Goal: Task Accomplishment & Management: Complete application form

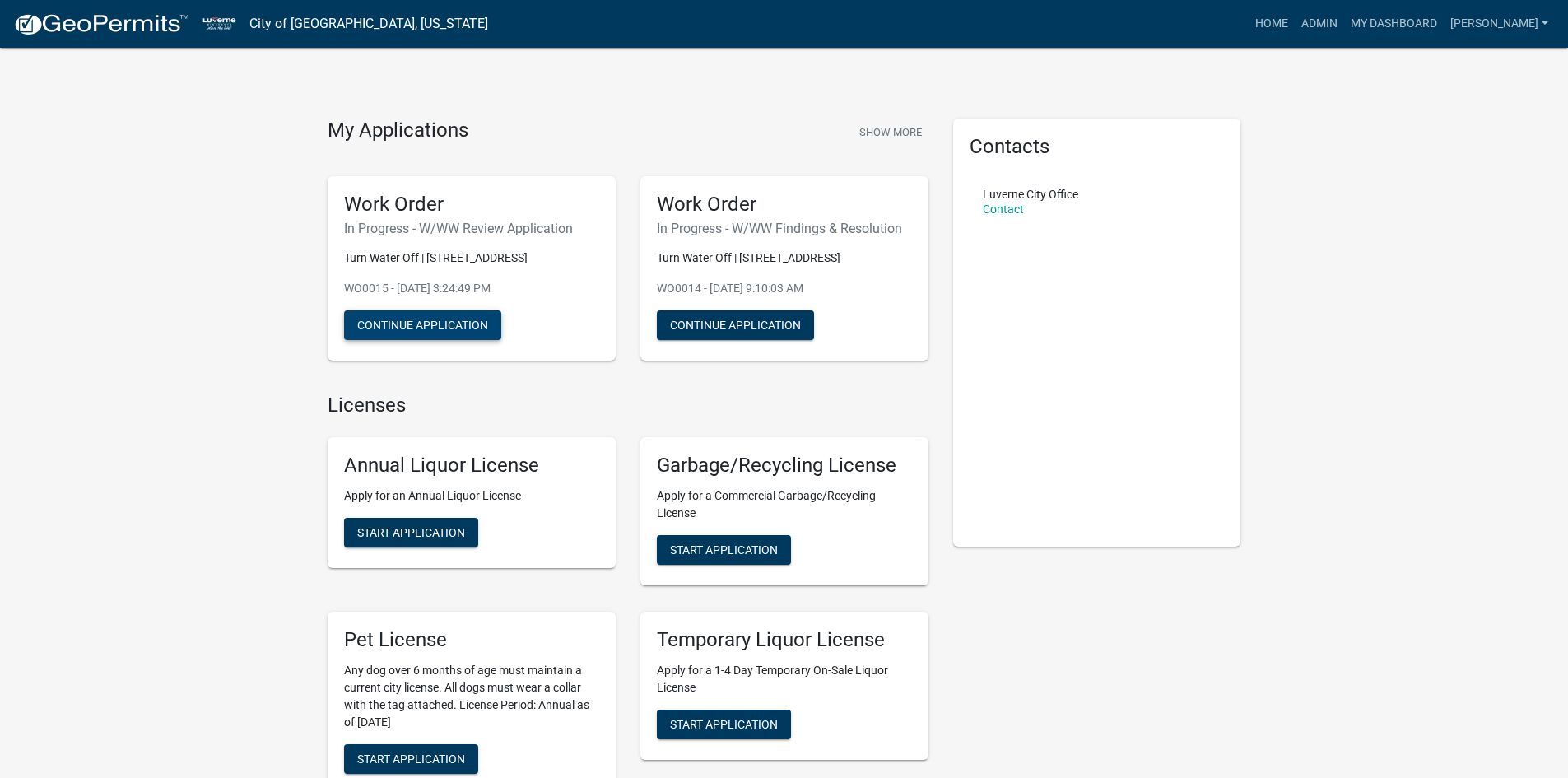
click at [465, 318] on button "Continue Application" at bounding box center [423, 325] width 157 height 29
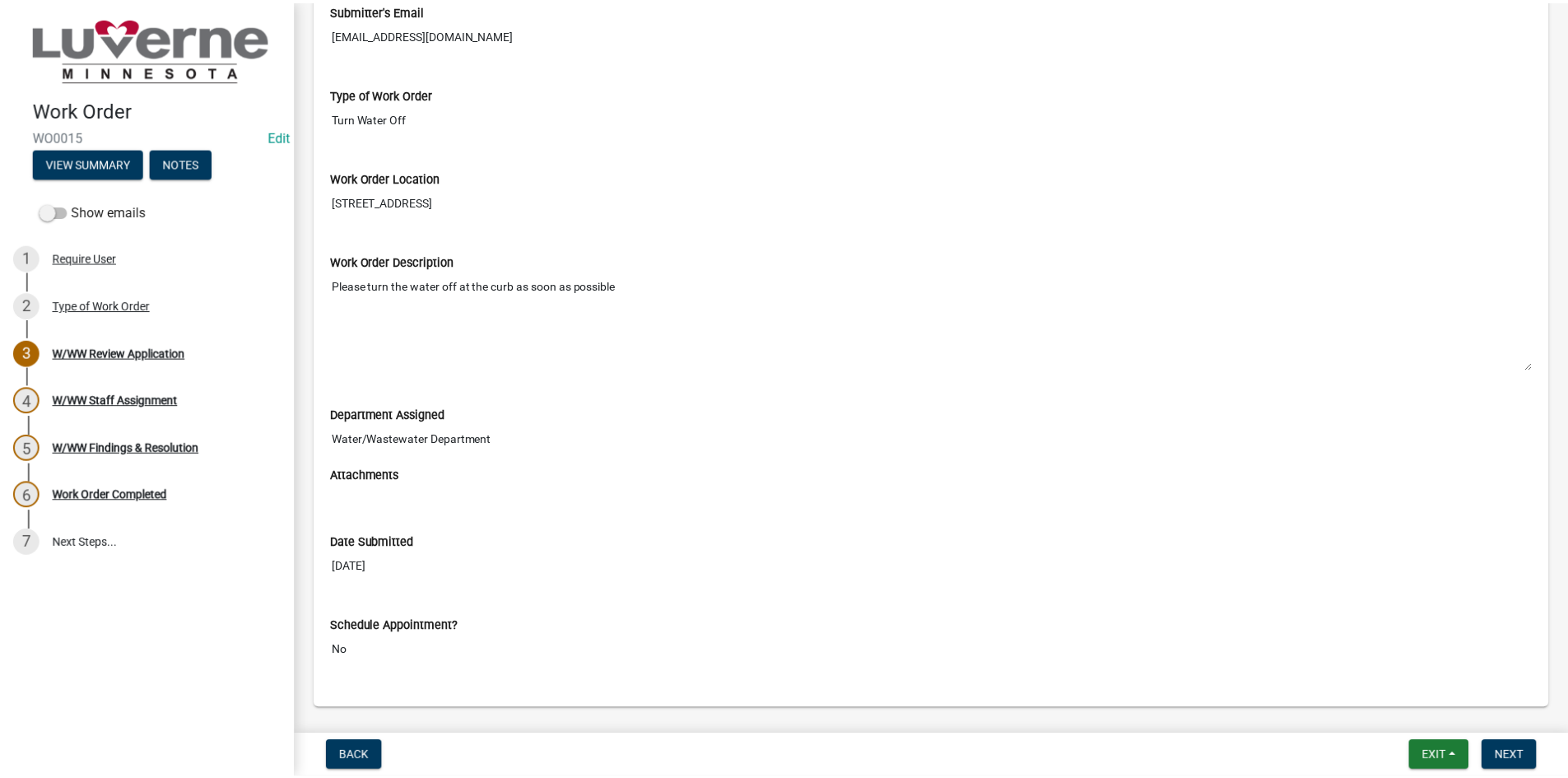
scroll to position [319, 0]
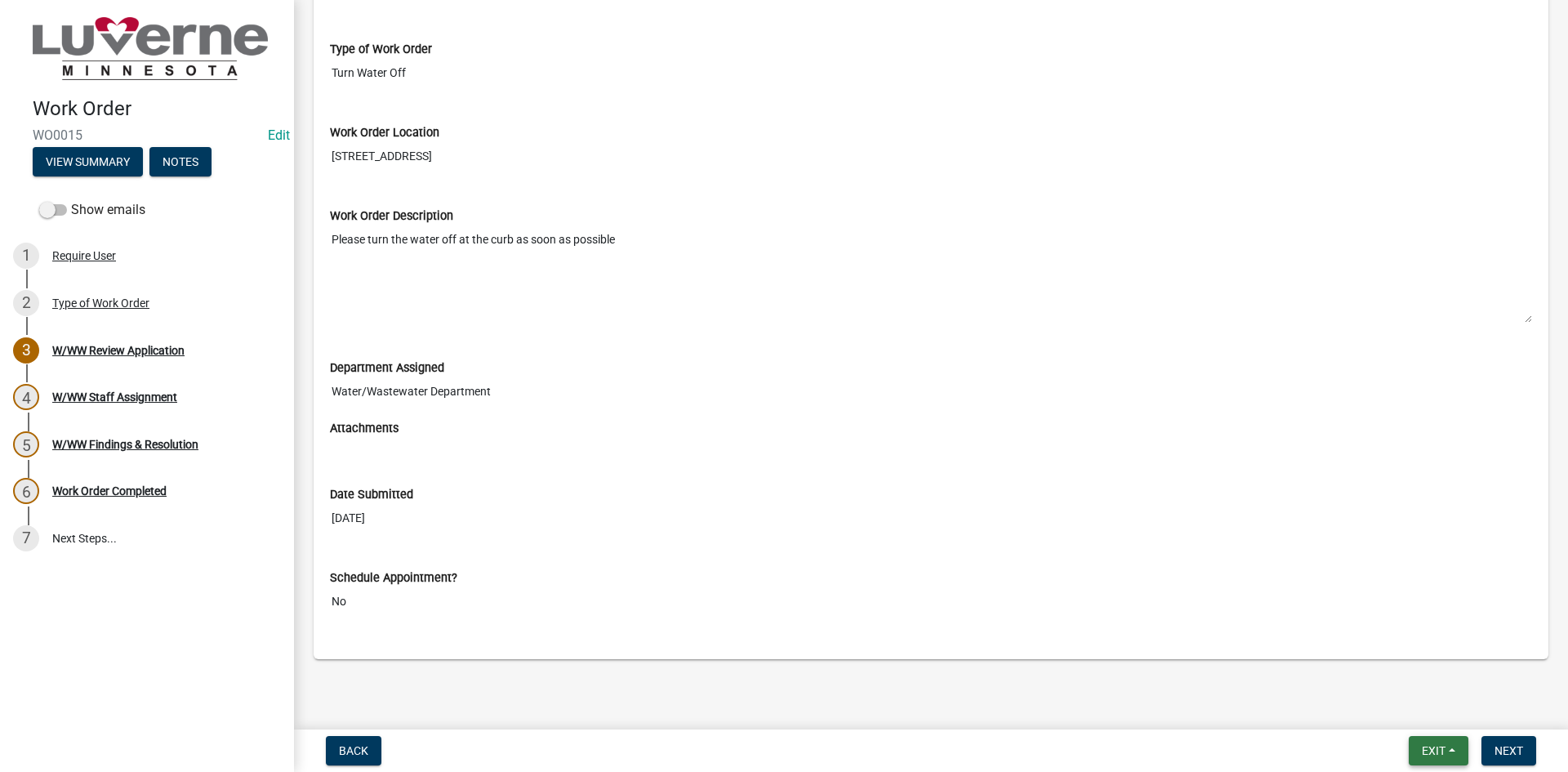
click at [1410, 741] on button "Exit" at bounding box center [1438, 751] width 59 height 29
click at [1402, 711] on button "Save & Exit" at bounding box center [1402, 708] width 130 height 40
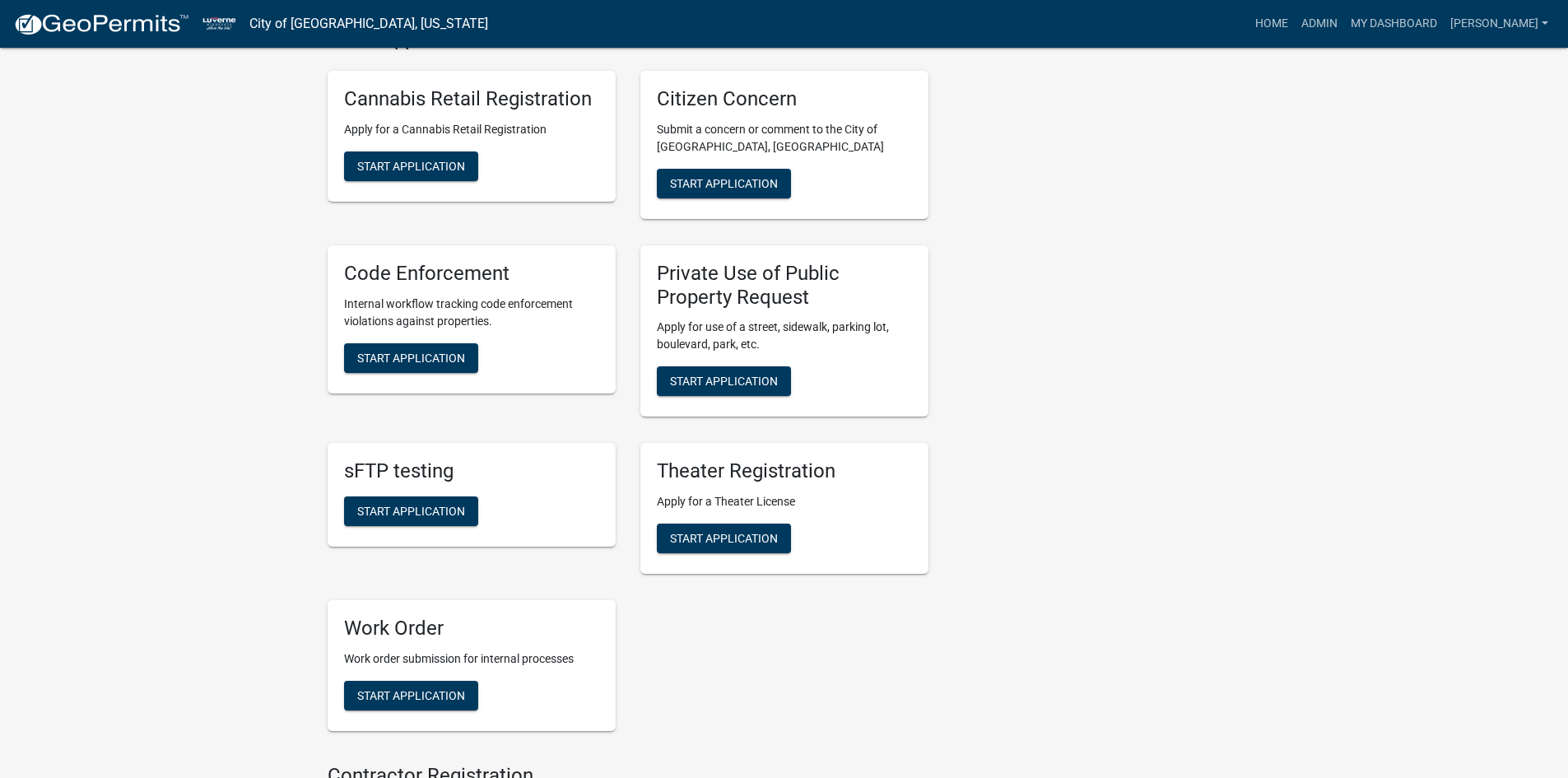
scroll to position [1153, 0]
click at [230, 319] on div "My Applications Show More Work Order In Progress - W/WW Review Application Turn…" at bounding box center [784, 96] width 1568 height 2498
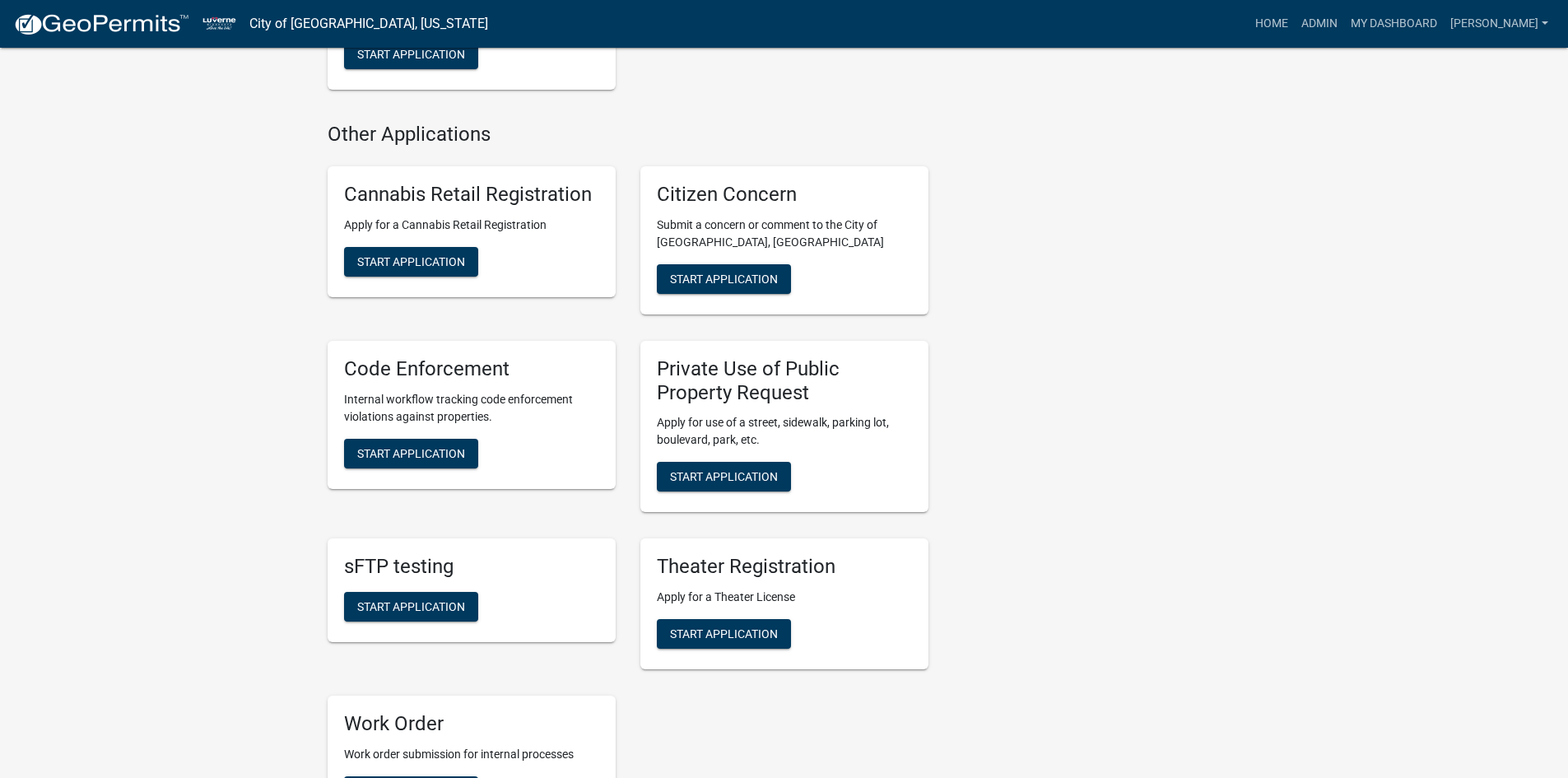
scroll to position [741, 0]
